Goal: Task Accomplishment & Management: Manage account settings

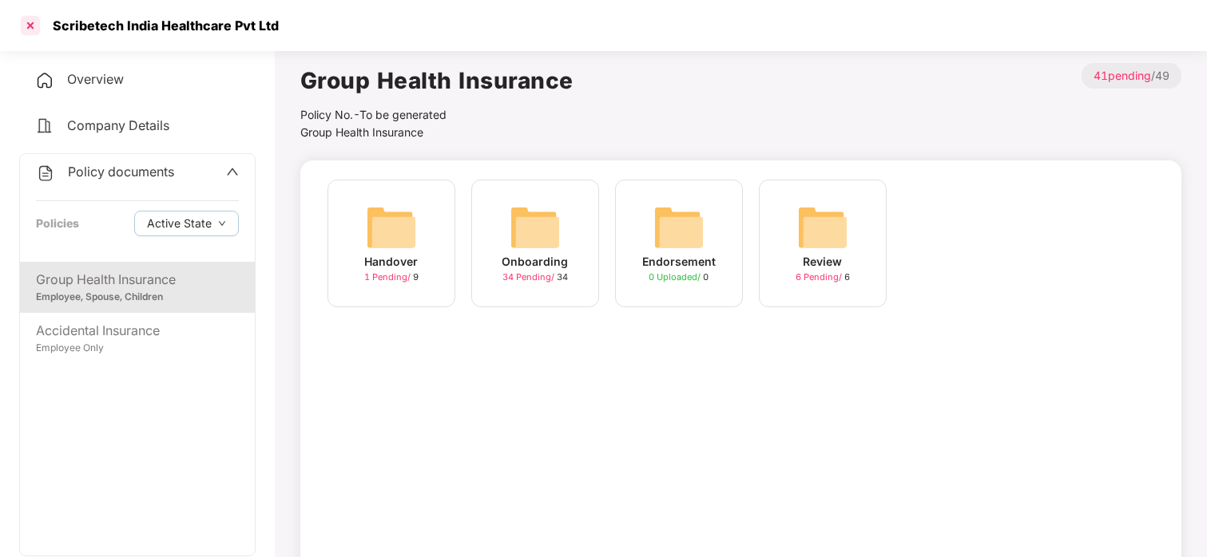
click at [36, 17] on div at bounding box center [31, 26] width 26 height 26
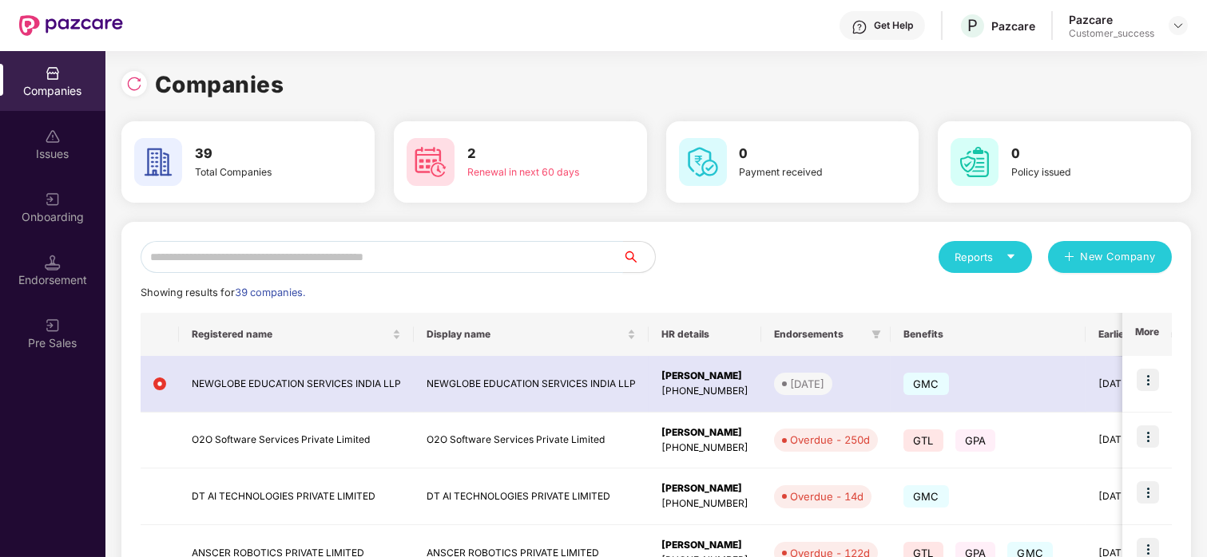
click at [364, 241] on input "text" at bounding box center [382, 257] width 482 height 32
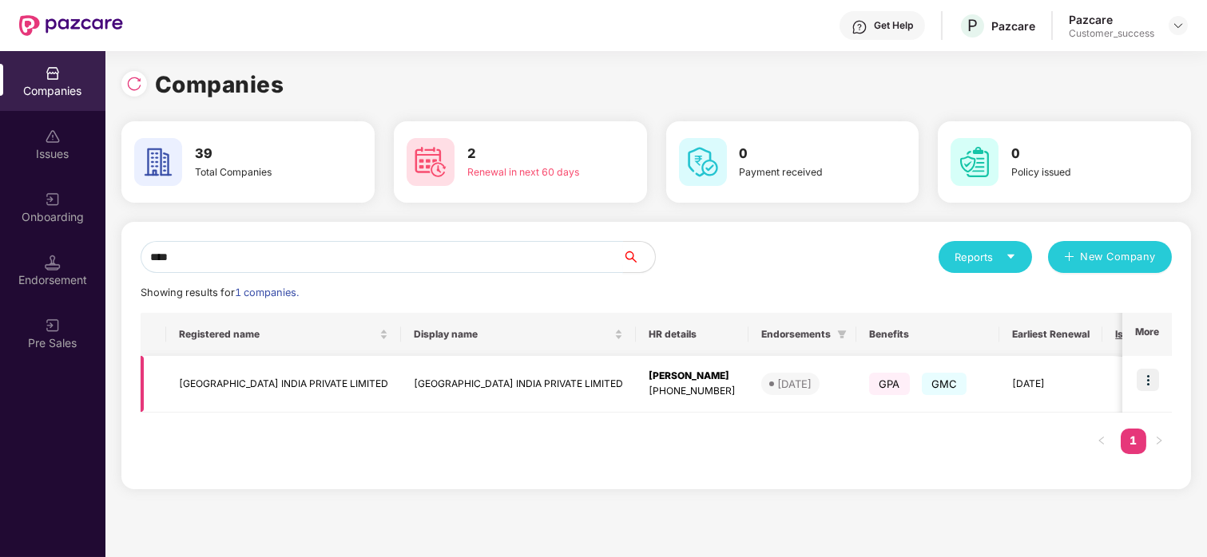
type input "****"
click at [216, 377] on td "[GEOGRAPHIC_DATA] INDIA PRIVATE LIMITED" at bounding box center [283, 384] width 235 height 57
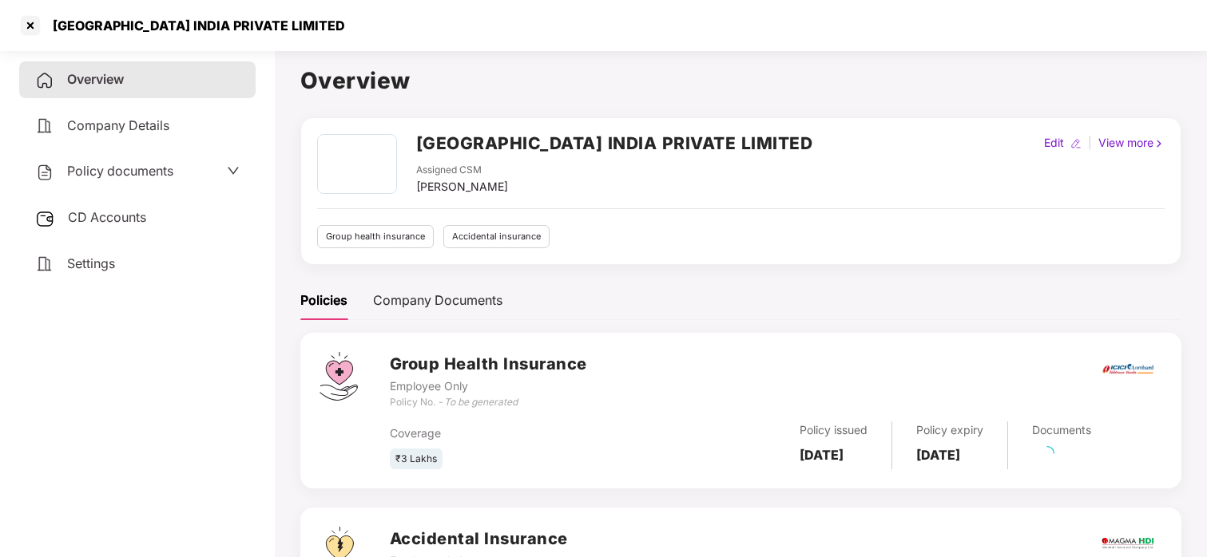
click at [173, 164] on span "Policy documents" at bounding box center [120, 171] width 106 height 16
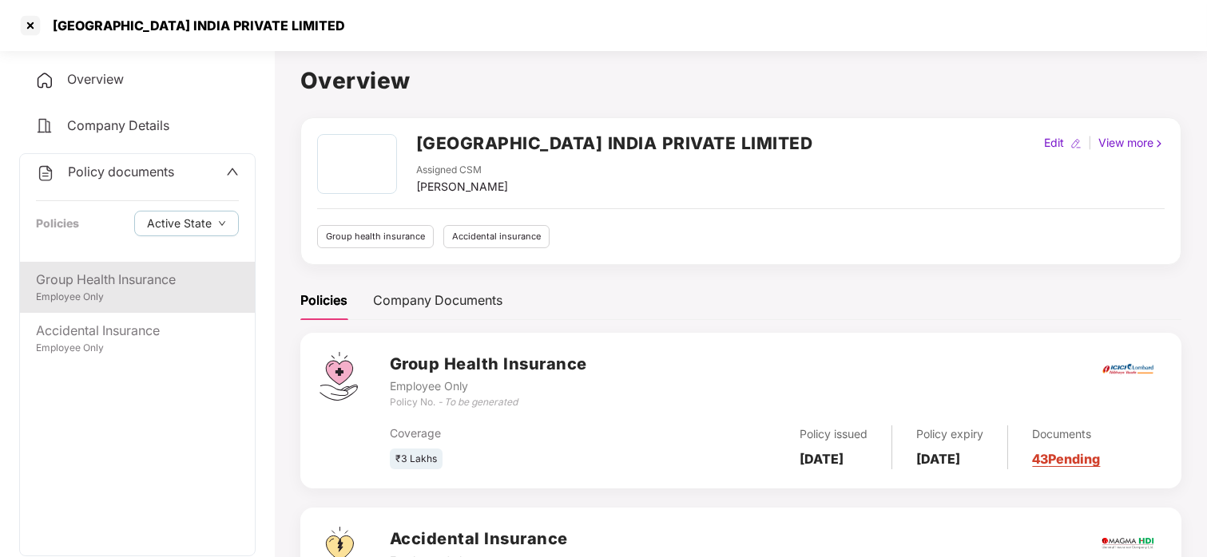
click at [97, 291] on div "Employee Only" at bounding box center [137, 297] width 203 height 15
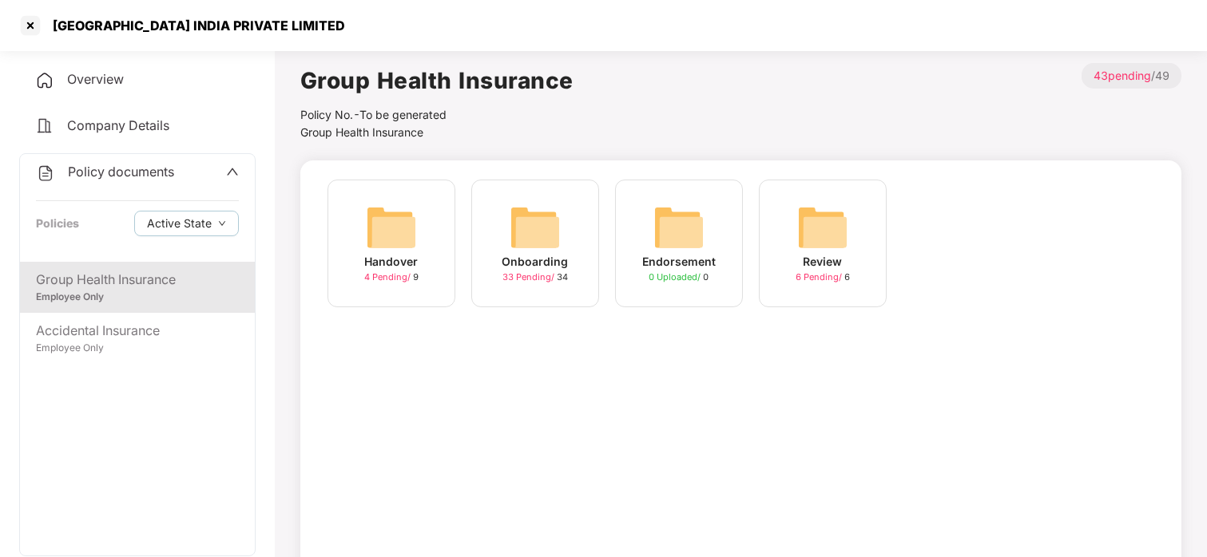
click at [540, 223] on img at bounding box center [535, 227] width 51 height 51
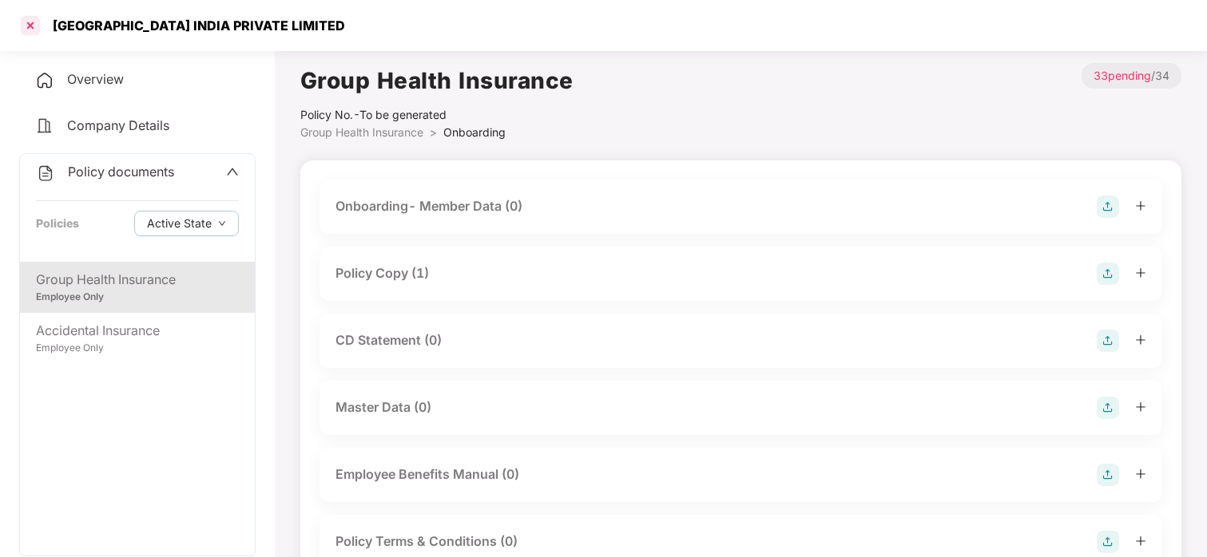
click at [19, 20] on div at bounding box center [31, 26] width 26 height 26
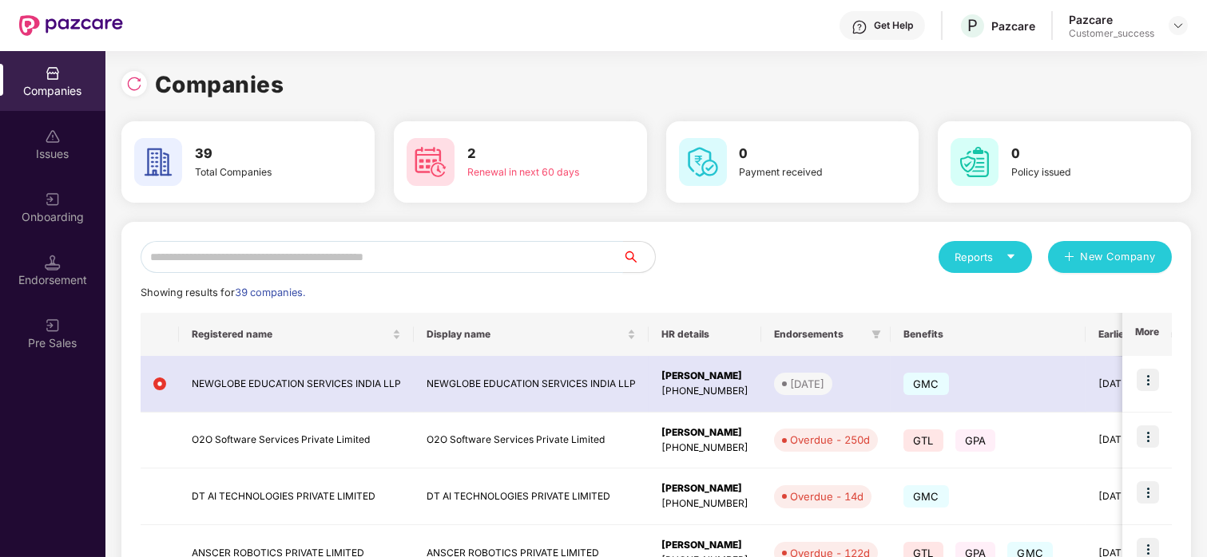
click at [276, 254] on input "text" at bounding box center [382, 257] width 482 height 32
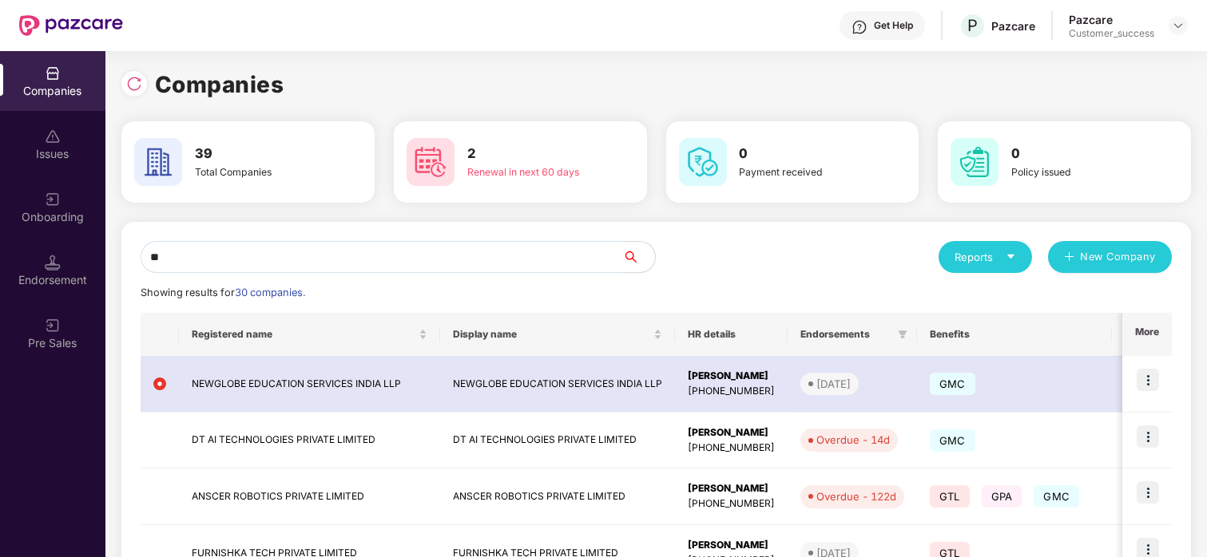
type input "*"
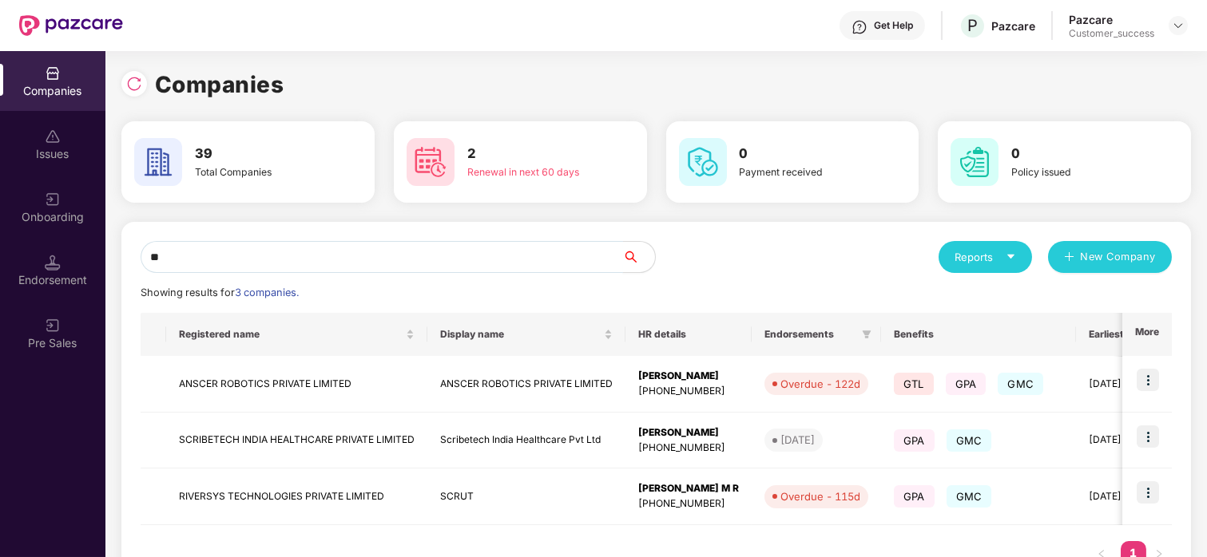
type input "*"
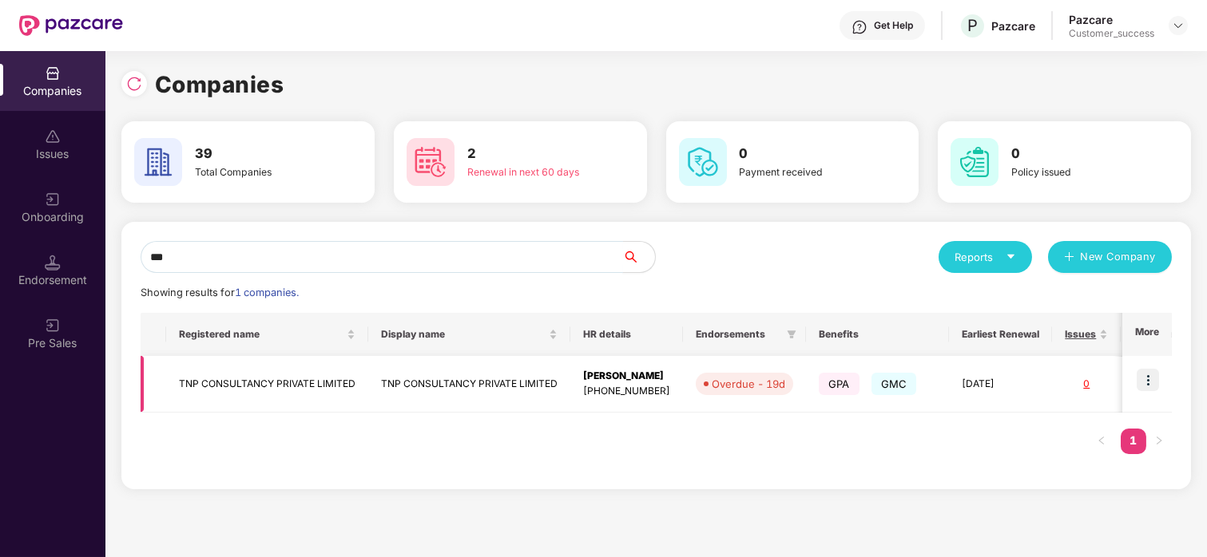
type input "***"
click at [1144, 373] on img at bounding box center [1148, 380] width 22 height 22
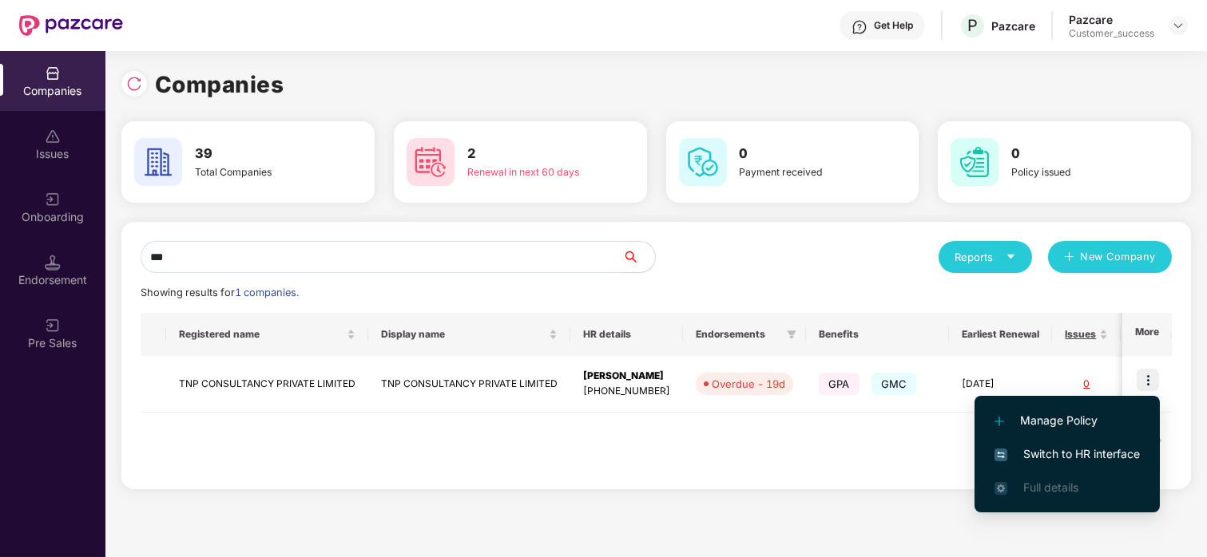
click at [1055, 454] on span "Switch to HR interface" at bounding box center [1066, 455] width 145 height 18
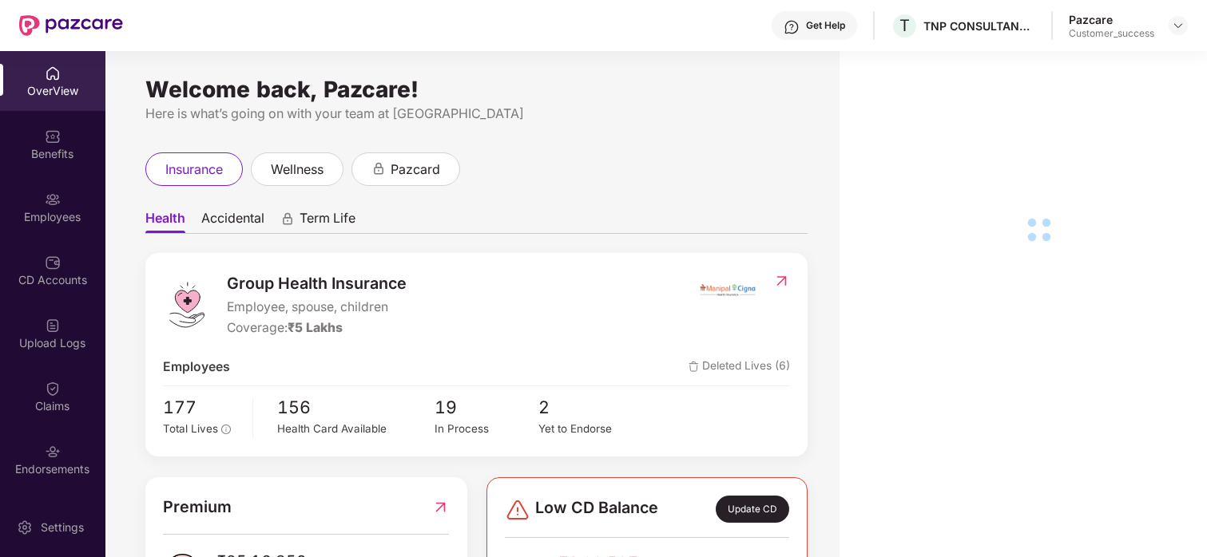
click at [61, 168] on div "Benefits" at bounding box center [52, 144] width 105 height 60
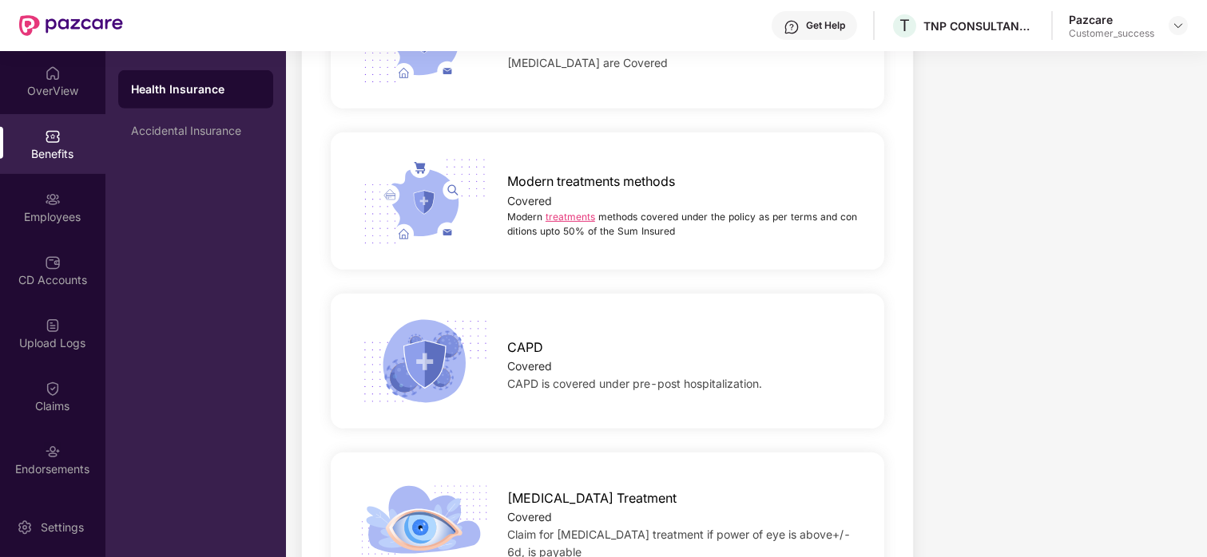
scroll to position [2917, 0]
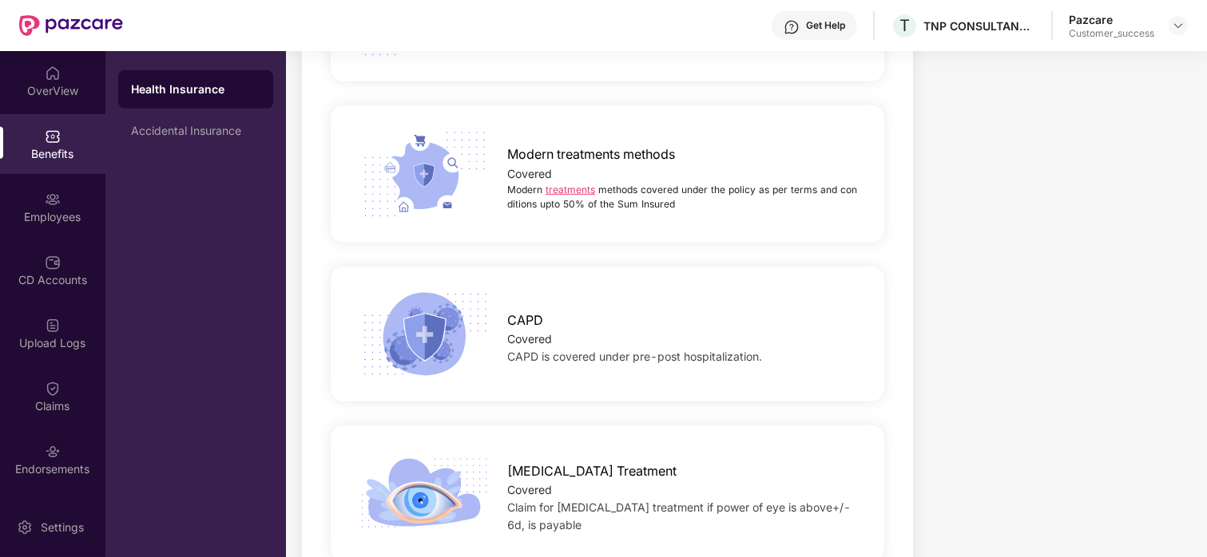
click at [581, 184] on link "treatments" at bounding box center [571, 190] width 50 height 12
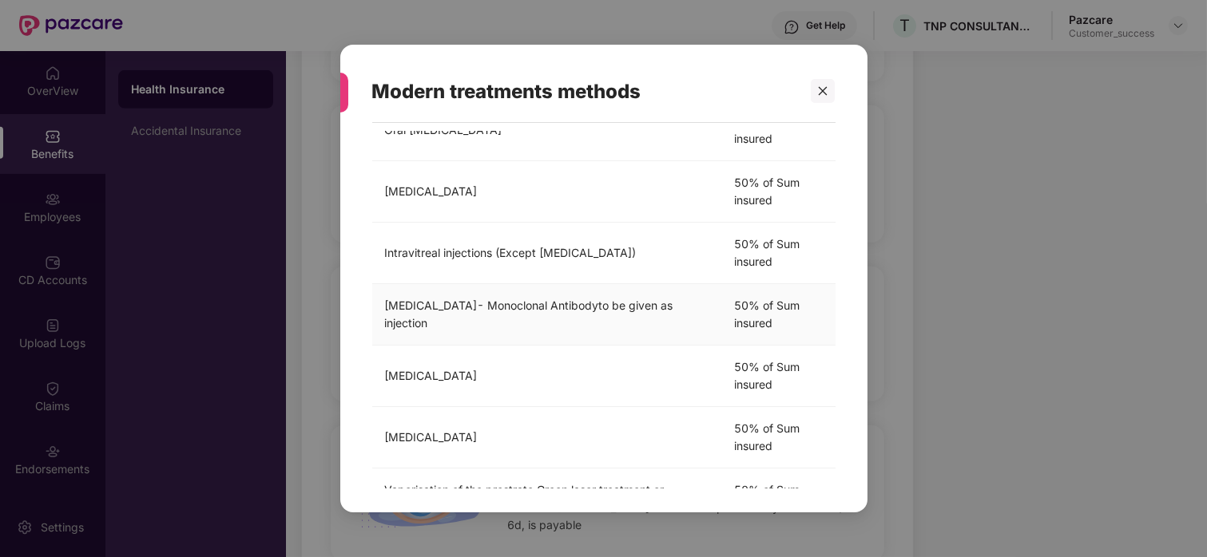
scroll to position [253, 0]
click at [815, 89] on div at bounding box center [823, 91] width 24 height 24
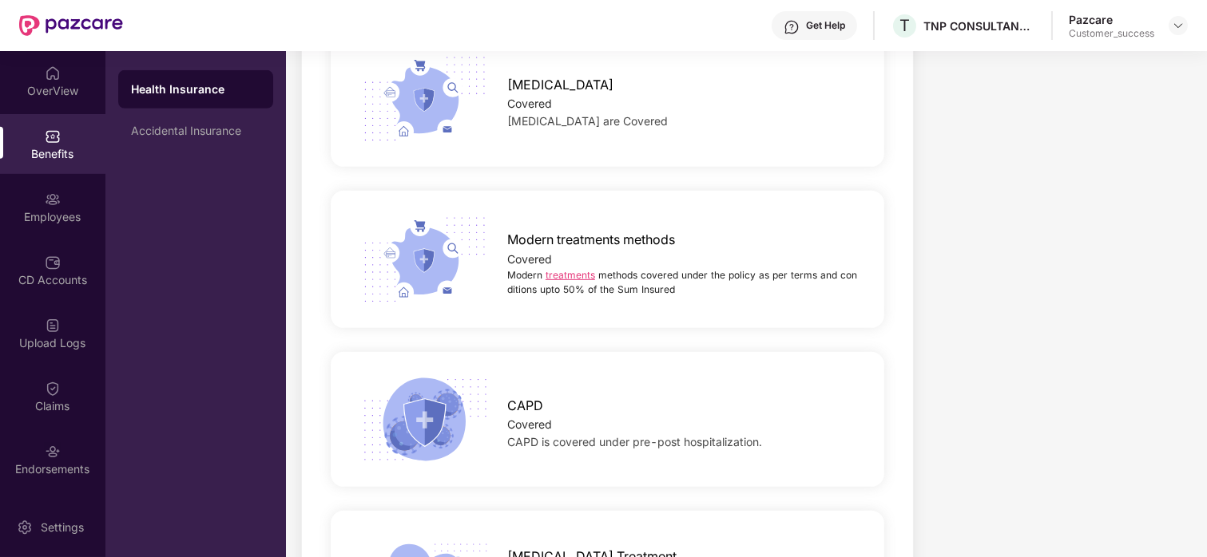
scroll to position [2815, 0]
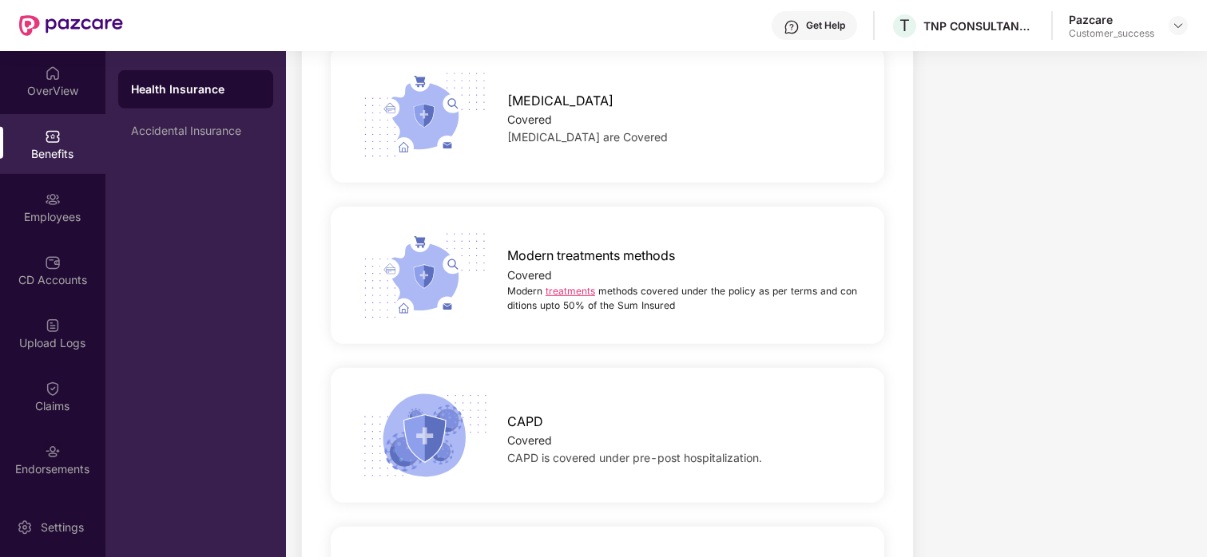
click at [560, 285] on link "treatments" at bounding box center [571, 291] width 50 height 12
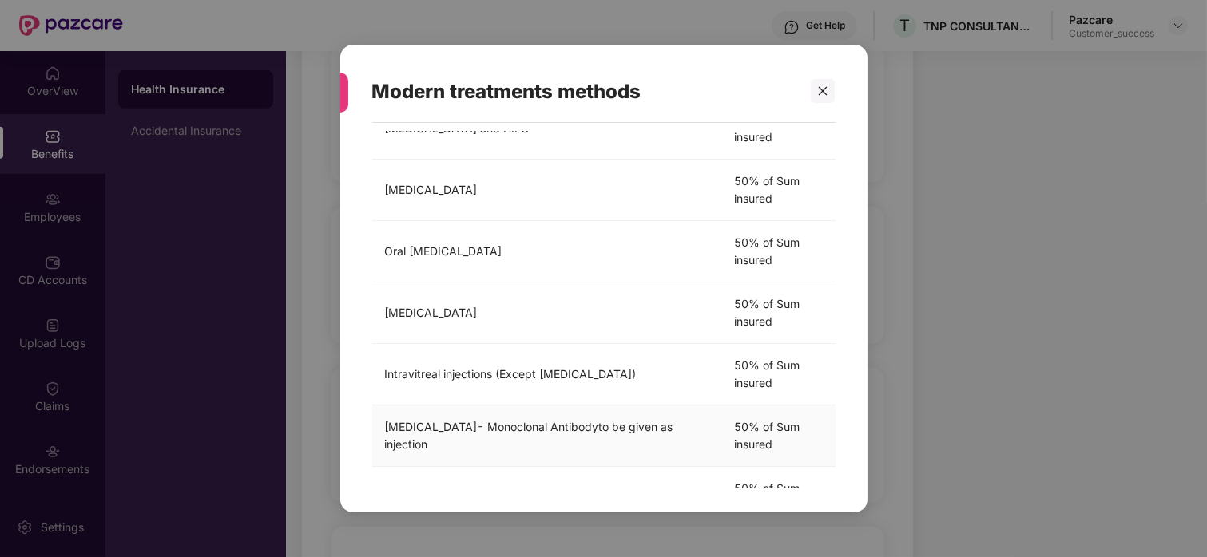
scroll to position [142, 0]
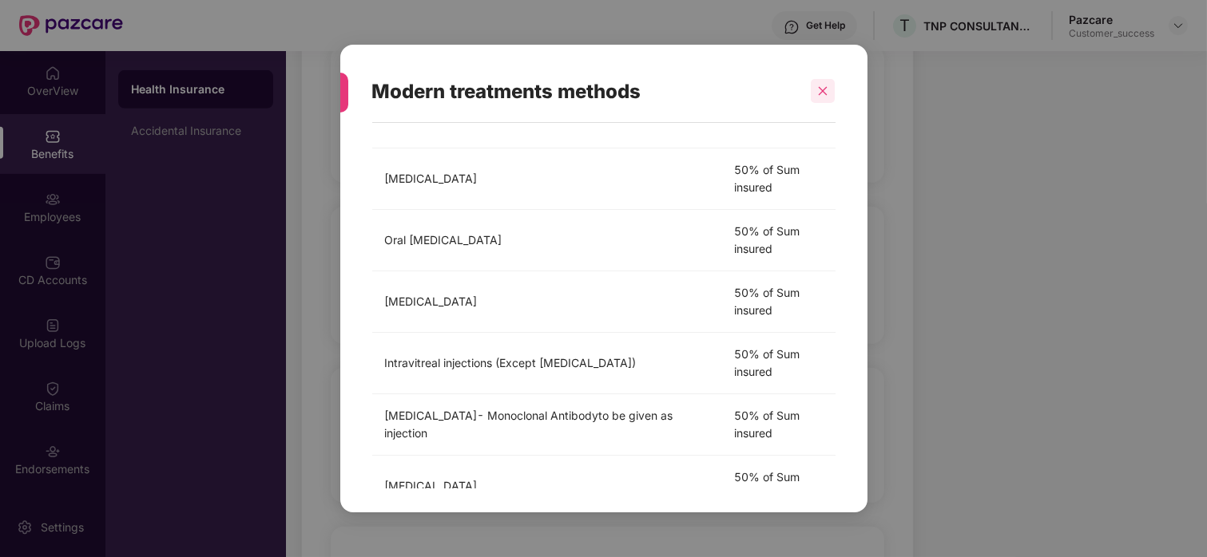
click at [822, 82] on div at bounding box center [823, 91] width 24 height 24
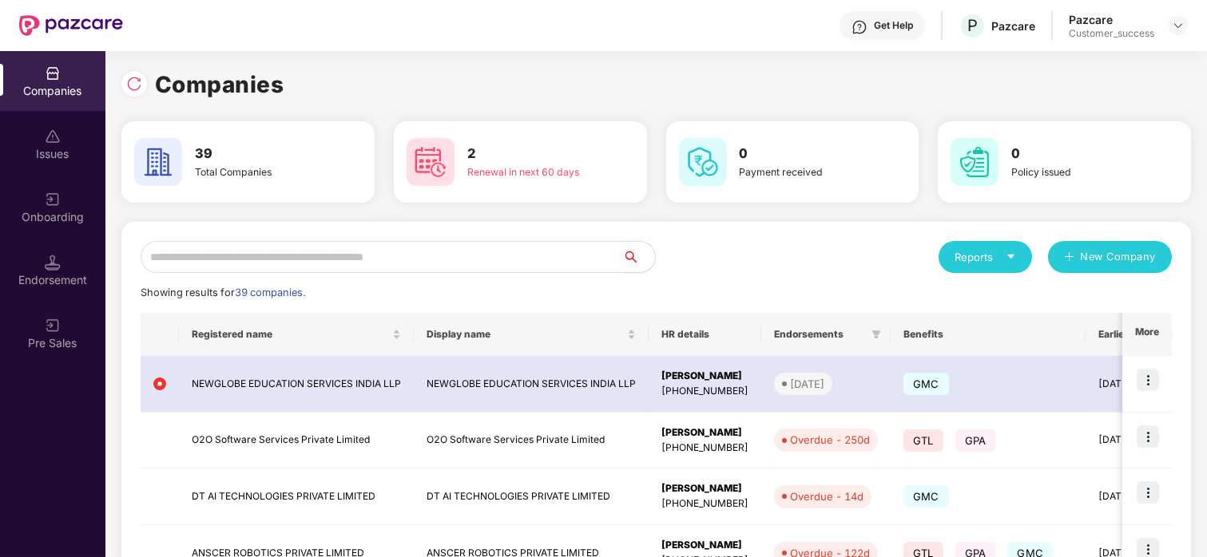
click at [286, 256] on input "text" at bounding box center [382, 257] width 482 height 32
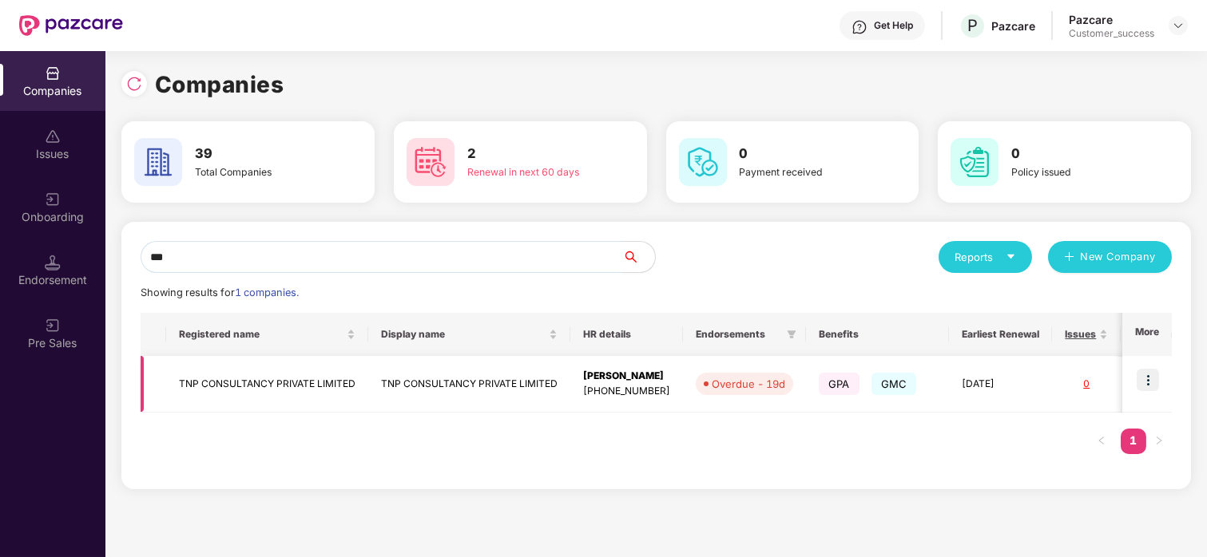
type input "***"
click at [1149, 375] on img at bounding box center [1148, 380] width 22 height 22
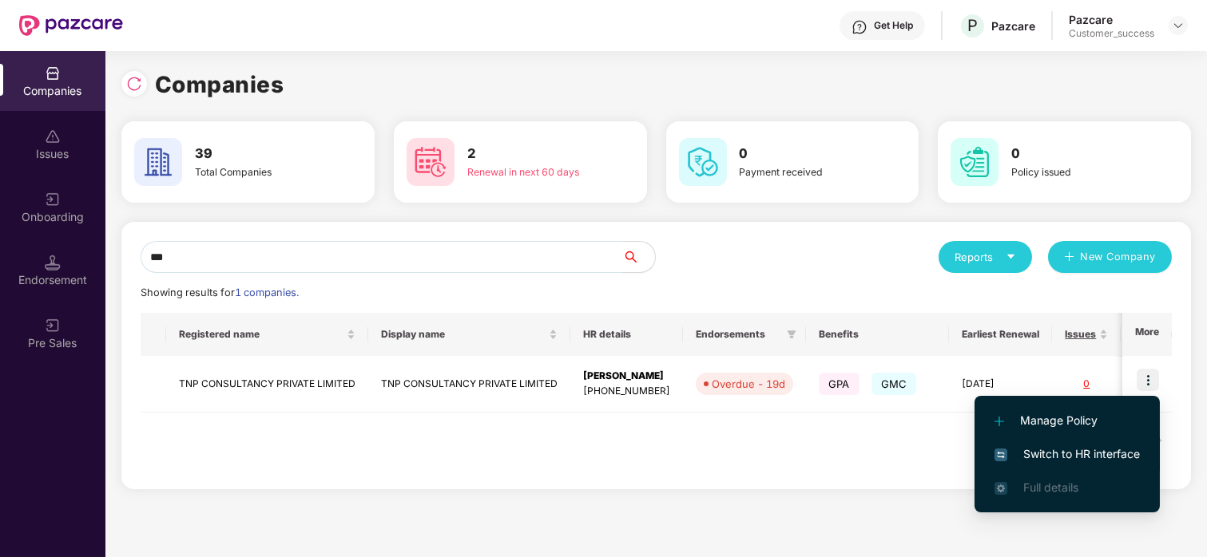
click at [1043, 444] on li "Switch to HR interface" at bounding box center [1066, 455] width 185 height 34
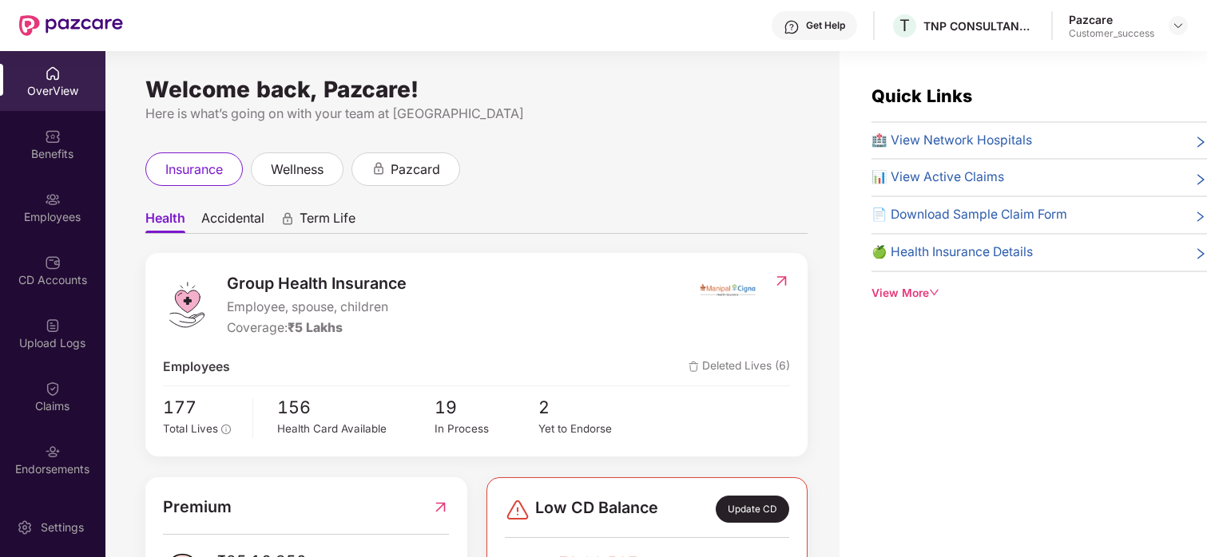
click at [61, 151] on div "Benefits" at bounding box center [52, 154] width 105 height 16
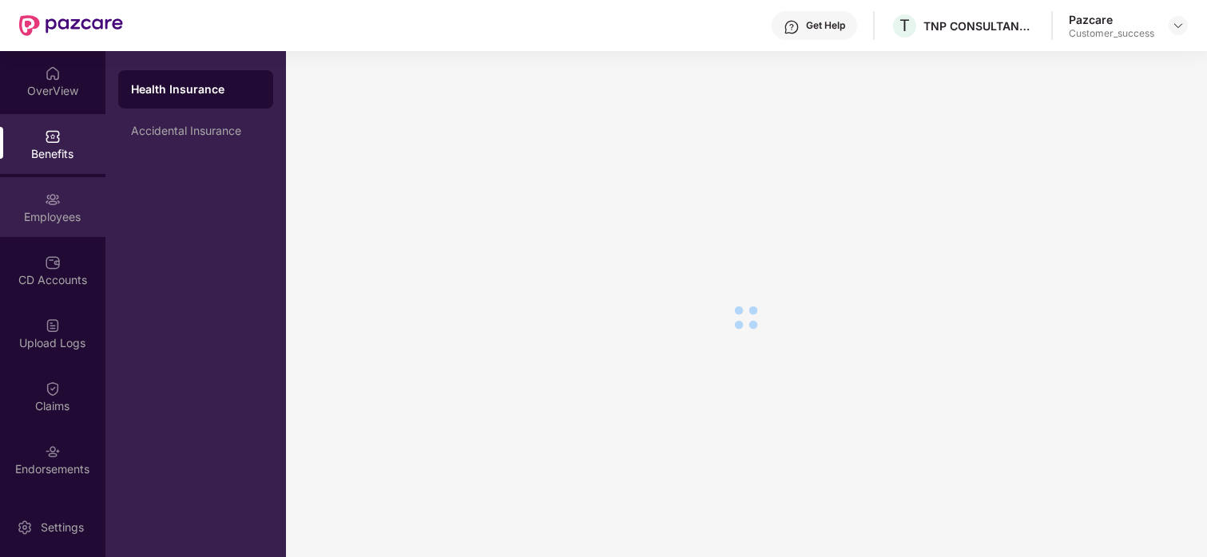
click at [75, 204] on div "Employees" at bounding box center [52, 207] width 105 height 60
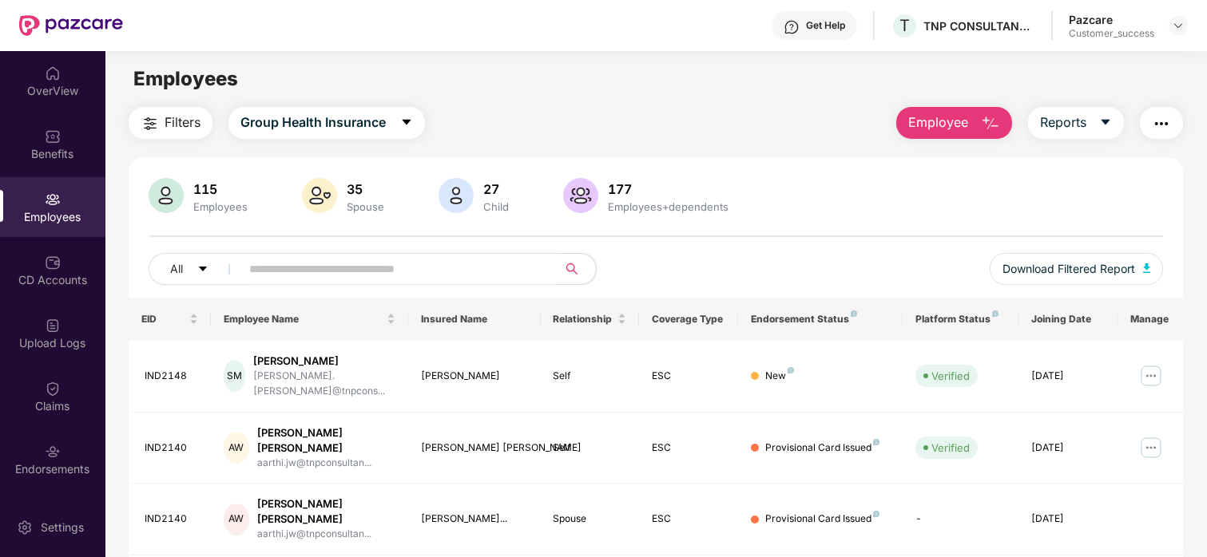
click at [403, 277] on input "text" at bounding box center [392, 269] width 287 height 24
type input "*"
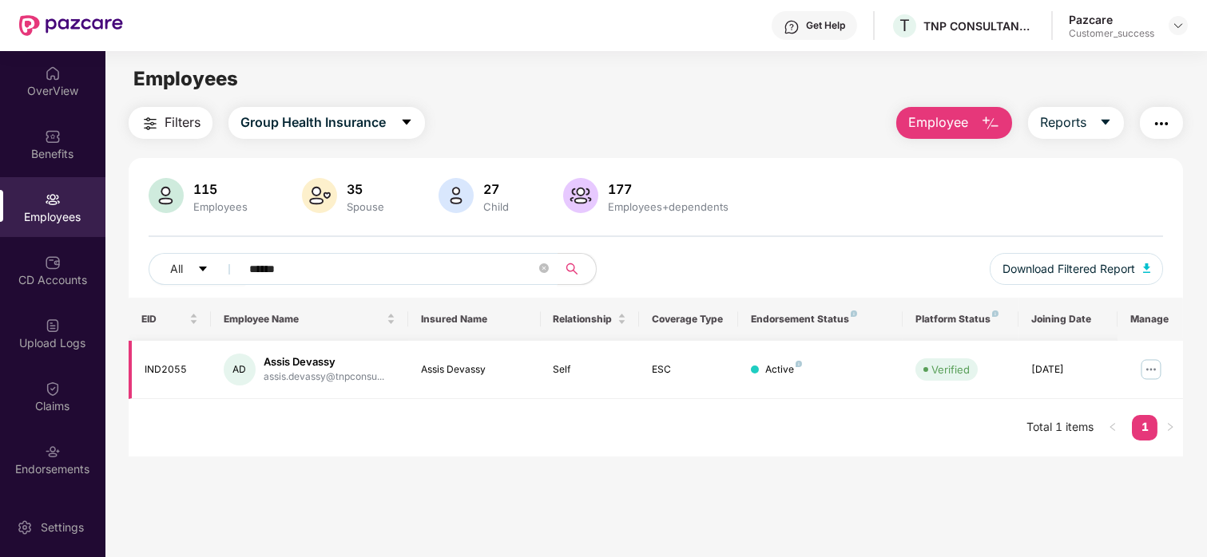
type input "******"
click at [1159, 362] on img at bounding box center [1151, 370] width 26 height 26
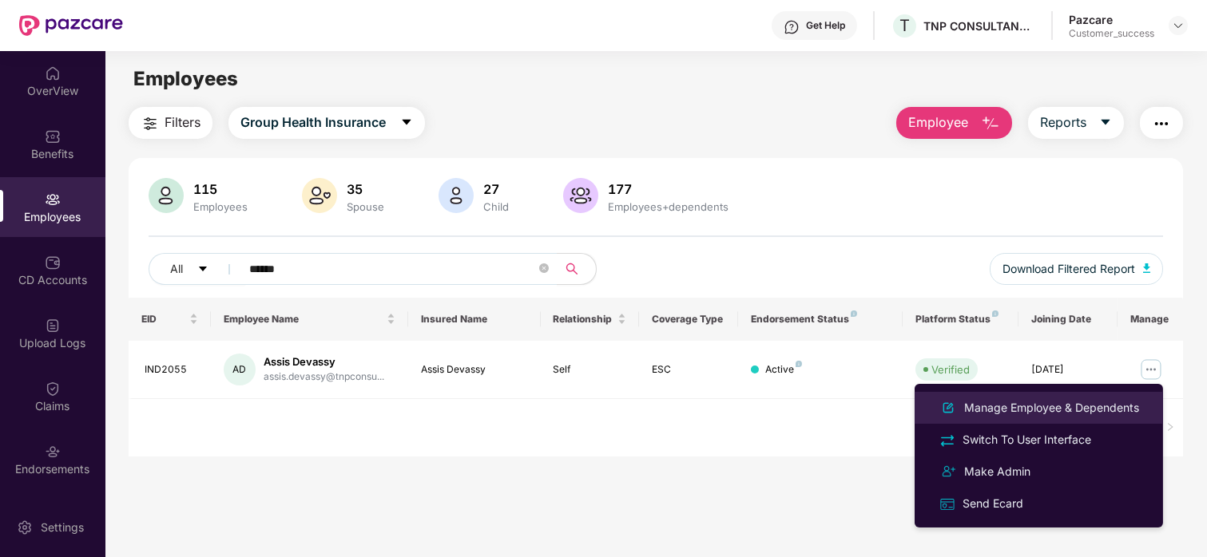
click at [1071, 399] on div "Manage Employee & Dependents" at bounding box center [1051, 408] width 181 height 18
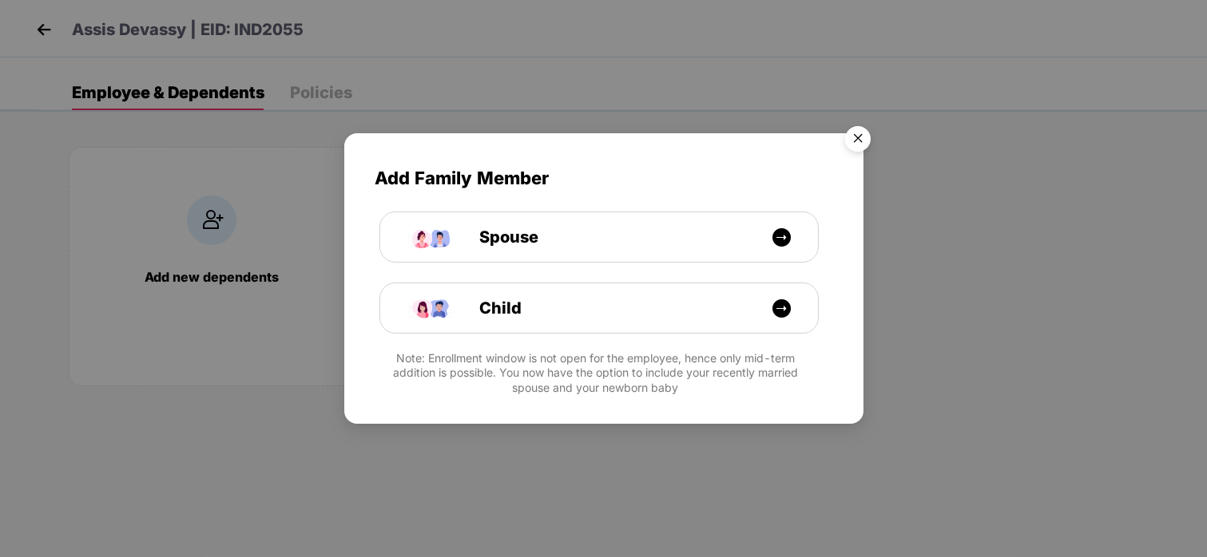
click at [862, 143] on img "Close" at bounding box center [857, 141] width 45 height 45
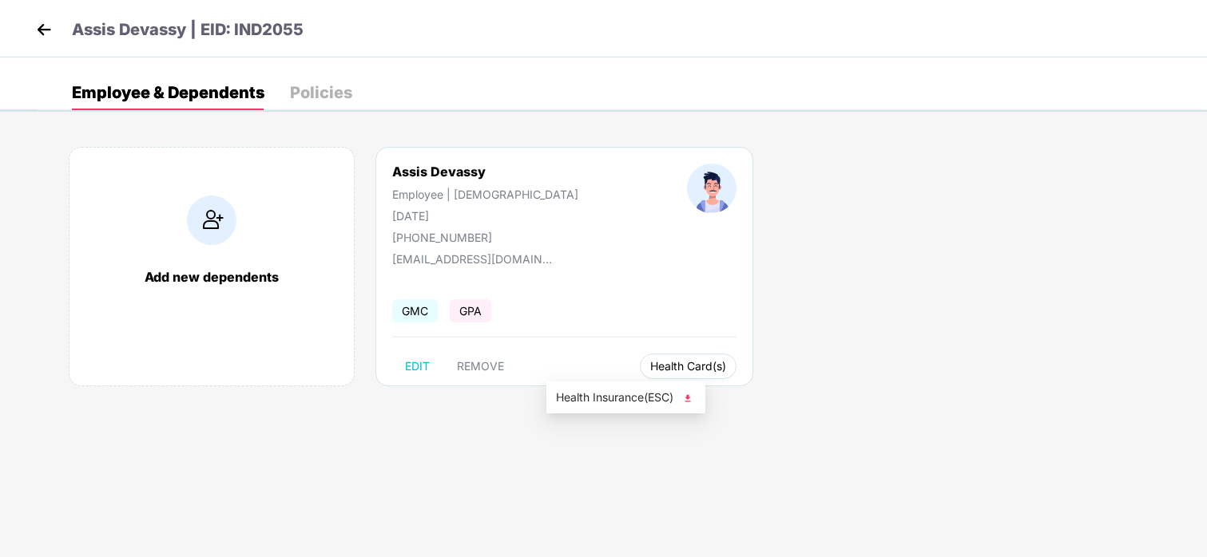
click at [650, 367] on span "Health Card(s)" at bounding box center [688, 367] width 76 height 8
click at [612, 392] on span "Health Insurance(ESC)" at bounding box center [626, 398] width 140 height 18
click at [52, 30] on img at bounding box center [44, 30] width 24 height 24
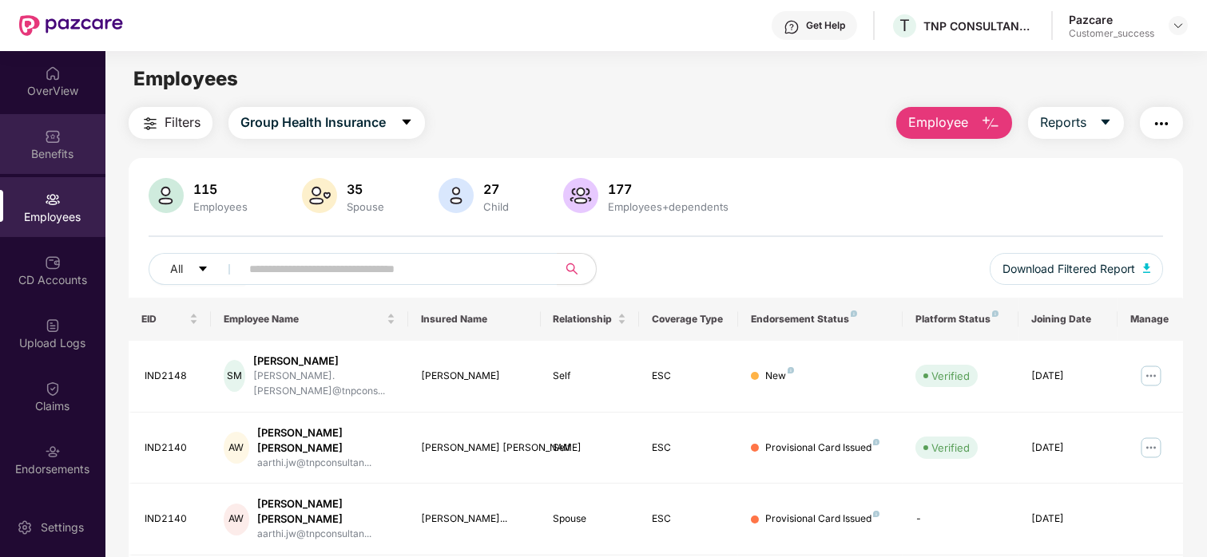
click at [57, 150] on div "Benefits" at bounding box center [52, 154] width 105 height 16
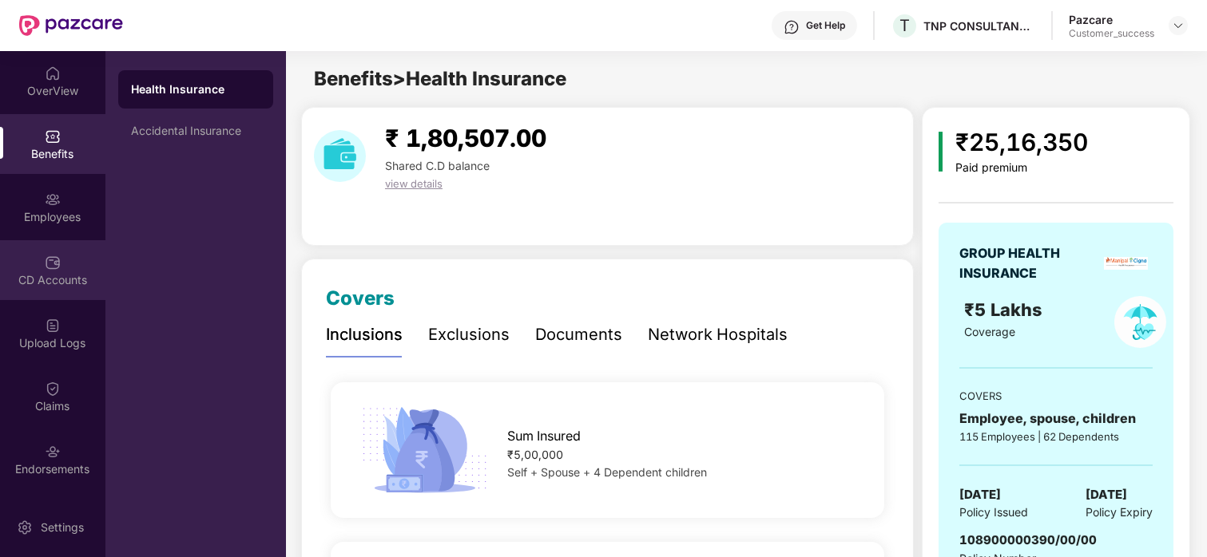
click at [61, 298] on div "CD Accounts" at bounding box center [52, 270] width 105 height 60
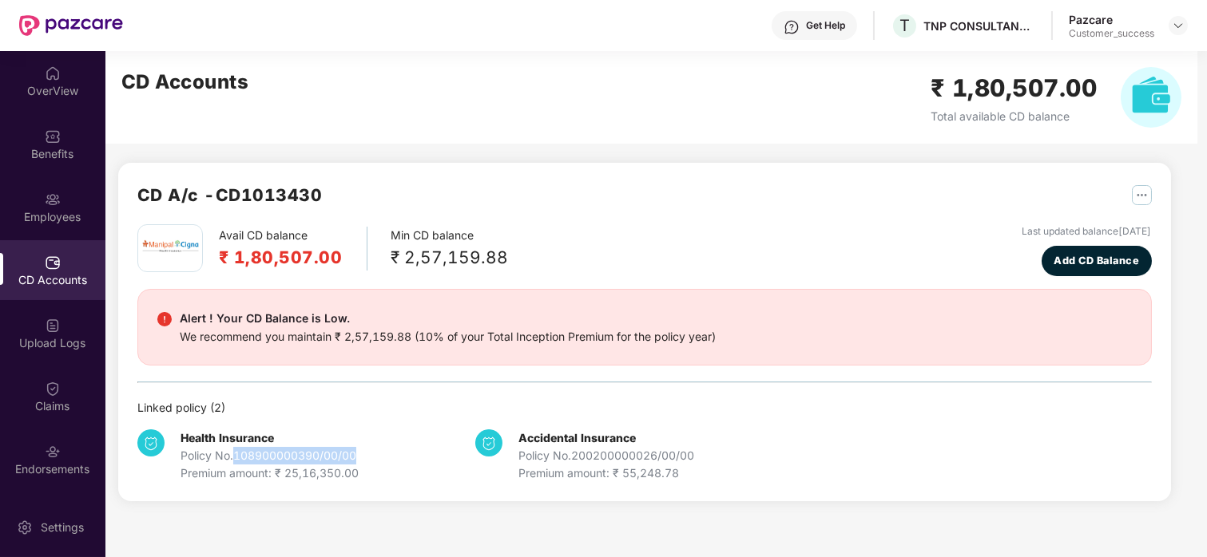
drag, startPoint x: 360, startPoint y: 454, endPoint x: 238, endPoint y: 453, distance: 122.2
click at [238, 453] on div "Health Insurance Policy No. 108900000390/00/00 Premium amount: ₹ 25,16,350.00" at bounding box center [306, 456] width 338 height 53
copy div "108900000390/00/00"
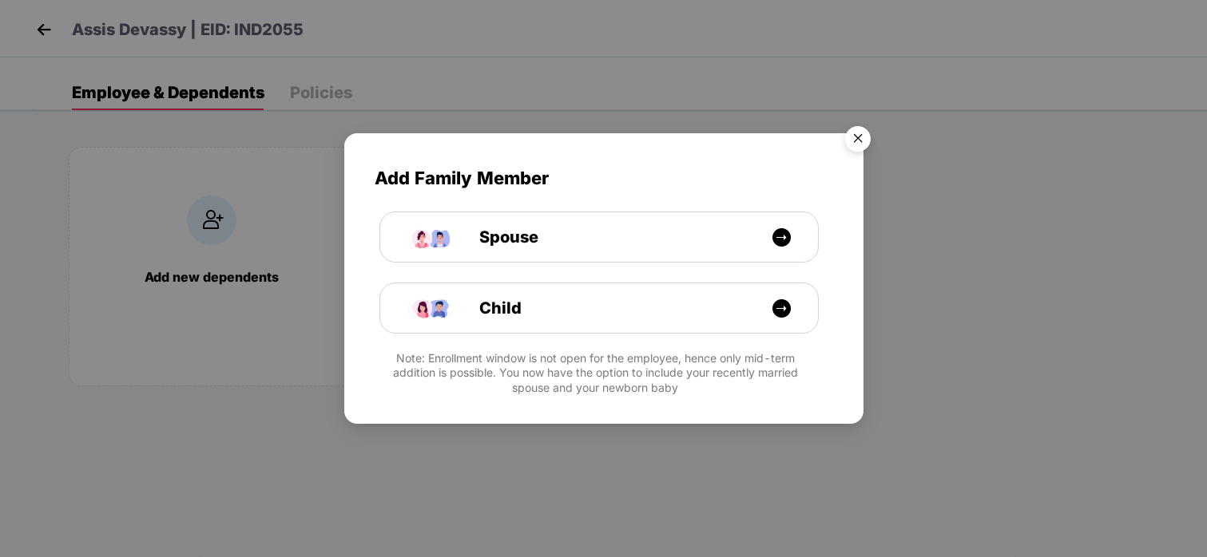
click at [847, 133] on img "Close" at bounding box center [857, 141] width 45 height 45
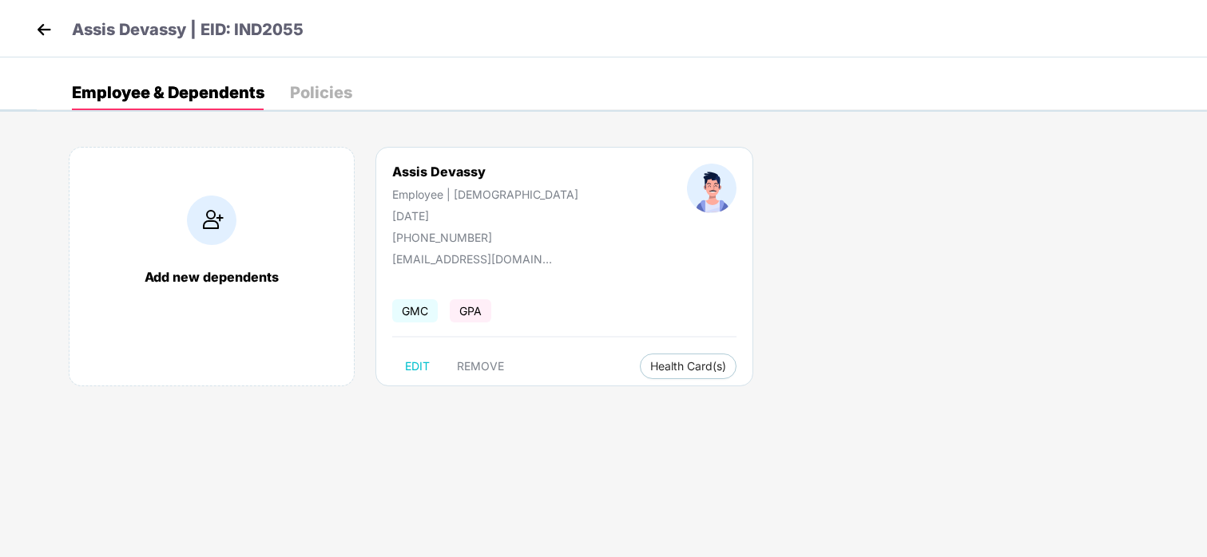
click at [32, 26] on img at bounding box center [44, 30] width 24 height 24
